Goal: Information Seeking & Learning: Learn about a topic

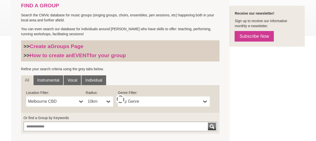
scroll to position [114, 0]
click at [102, 100] on span "10km" at bounding box center [96, 101] width 17 height 6
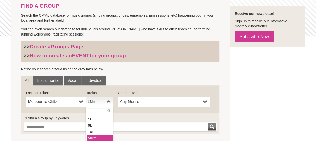
drag, startPoint x: 102, startPoint y: 100, endPoint x: 98, endPoint y: 135, distance: 35.3
click at [98, 135] on li "50km" at bounding box center [100, 138] width 26 height 6
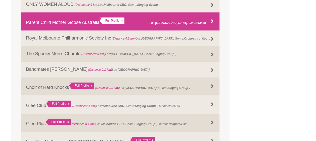
scroll to position [291, 0]
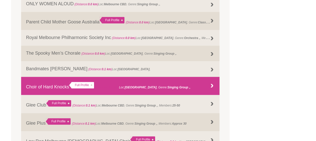
drag, startPoint x: 64, startPoint y: 71, endPoint x: 56, endPoint y: 87, distance: 18.3
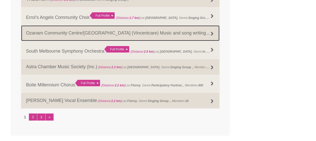
scroll to position [646, 0]
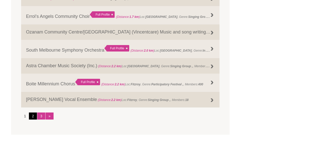
click at [34, 117] on link "2" at bounding box center [33, 115] width 8 height 7
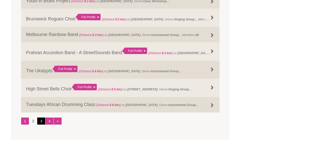
click at [40, 123] on link "3" at bounding box center [41, 120] width 8 height 7
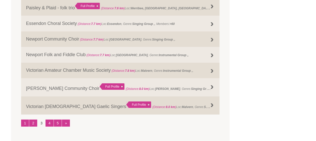
scroll to position [645, 0]
click at [52, 123] on link "4" at bounding box center [49, 122] width 8 height 7
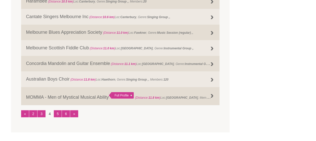
scroll to position [643, 0]
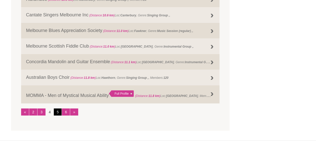
click at [58, 113] on link "5" at bounding box center [58, 111] width 8 height 7
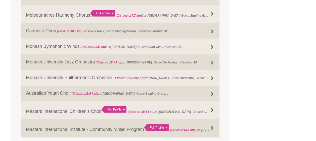
scroll to position [658, 0]
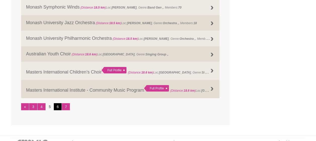
click at [58, 108] on link "6" at bounding box center [58, 106] width 8 height 7
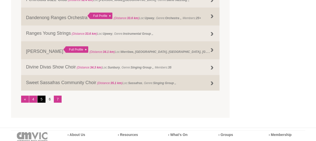
click at [41, 100] on link "5" at bounding box center [41, 98] width 8 height 7
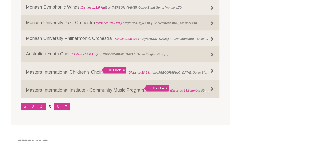
drag, startPoint x: 87, startPoint y: 91, endPoint x: 111, endPoint y: 112, distance: 32.2
click at [60, 108] on link "6" at bounding box center [58, 106] width 8 height 7
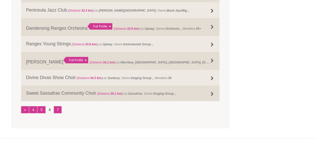
scroll to position [651, 0]
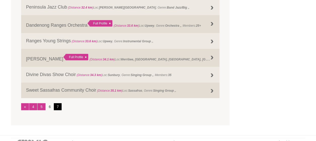
click at [57, 104] on link "7" at bounding box center [58, 106] width 8 height 7
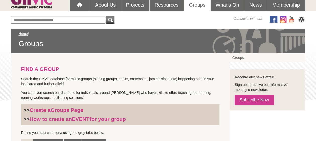
scroll to position [0, 0]
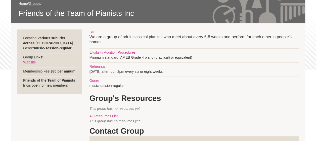
scroll to position [77, 0]
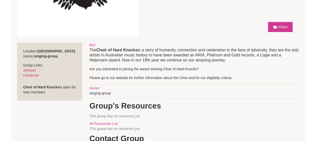
scroll to position [170, 0]
click at [34, 70] on link "Website" at bounding box center [29, 70] width 13 height 4
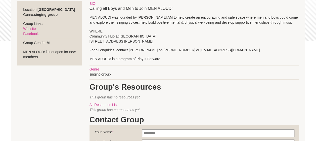
scroll to position [108, 0]
click at [33, 29] on link "Website" at bounding box center [29, 29] width 13 height 4
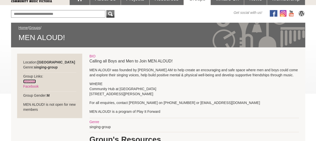
scroll to position [65, 0]
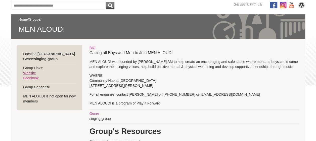
click at [30, 72] on link "Website" at bounding box center [29, 73] width 13 height 4
click at [34, 73] on link "Website" at bounding box center [29, 73] width 13 height 4
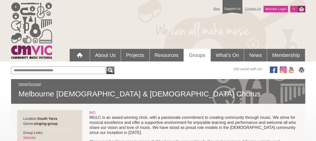
scroll to position [95, 0]
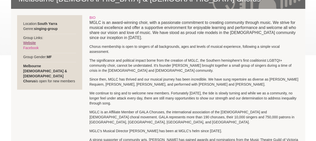
click at [26, 44] on link "Website" at bounding box center [29, 43] width 13 height 4
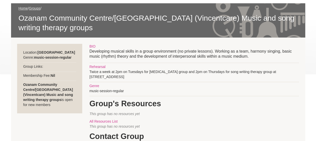
scroll to position [76, 0]
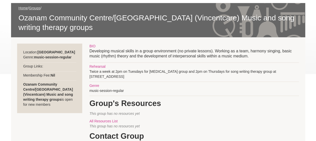
click at [166, 115] on div "BIO Developing musical skills in a group environment (no private lessons). Work…" at bounding box center [193, 141] width 209 height 197
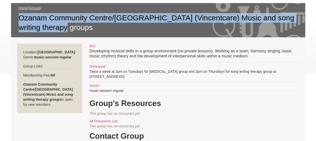
drag, startPoint x: 16, startPoint y: 16, endPoint x: 106, endPoint y: 30, distance: 91.3
click at [106, 30] on div "Home / Groups / Ozanam Community Centre/[GEOGRAPHIC_DATA] (Vincentcare) Music a…" at bounding box center [158, 20] width 294 height 34
copy span "Ozanam Community Centre/[GEOGRAPHIC_DATA] (Vincentcare) Music and song writing …"
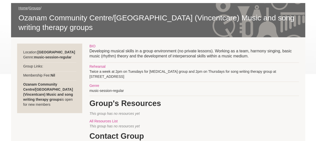
click at [157, 82] on div "BIO Developing musical skills in a group environment (no private lessons). Work…" at bounding box center [193, 141] width 209 height 197
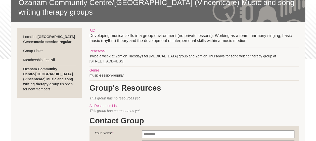
scroll to position [91, 0]
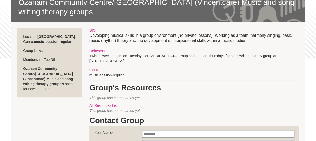
drag, startPoint x: 270, startPoint y: 54, endPoint x: 136, endPoint y: 62, distance: 133.8
click at [136, 62] on div "BIO Developing musical skills in a group environment (no private lessons). Work…" at bounding box center [193, 126] width 209 height 197
copy div "268 Abbotsford Street, North Melbourne 3051"
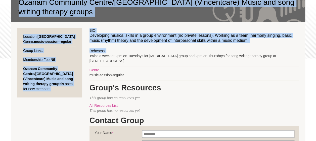
scroll to position [0, 0]
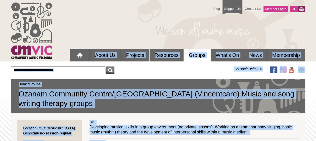
drag, startPoint x: 128, startPoint y: 65, endPoint x: 112, endPoint y: -13, distance: 79.6
click at [112, 0] on html "Blog Support Us Contact Us Member Login 0 About Us" at bounding box center [158, 70] width 316 height 141
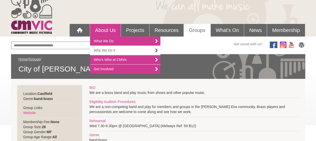
scroll to position [25, 0]
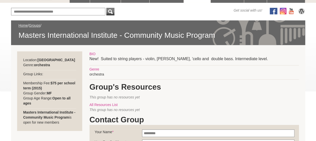
scroll to position [58, 0]
